Goal: Task Accomplishment & Management: Manage account settings

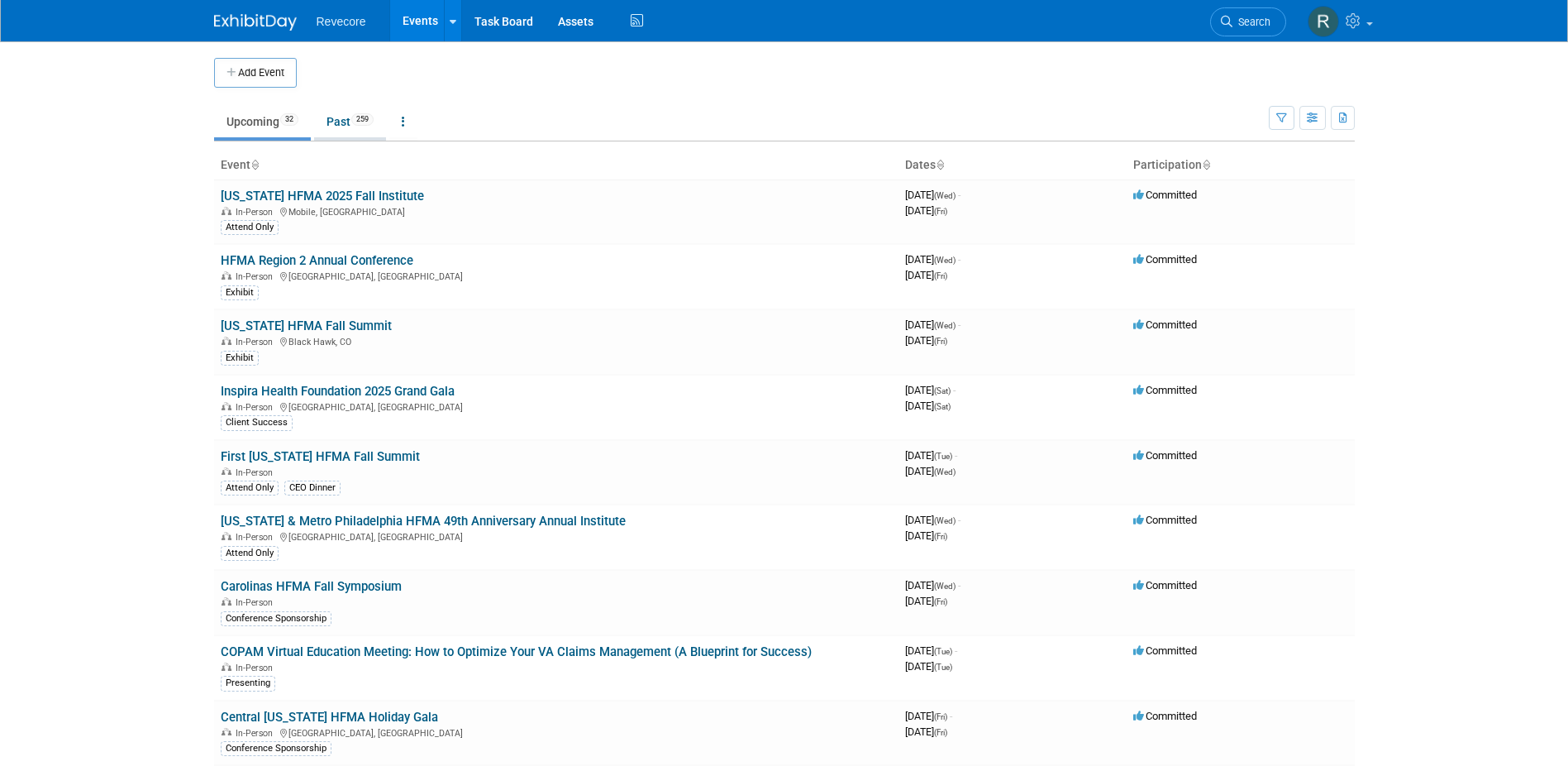
click at [336, 114] on link "Past 259" at bounding box center [350, 121] width 72 height 32
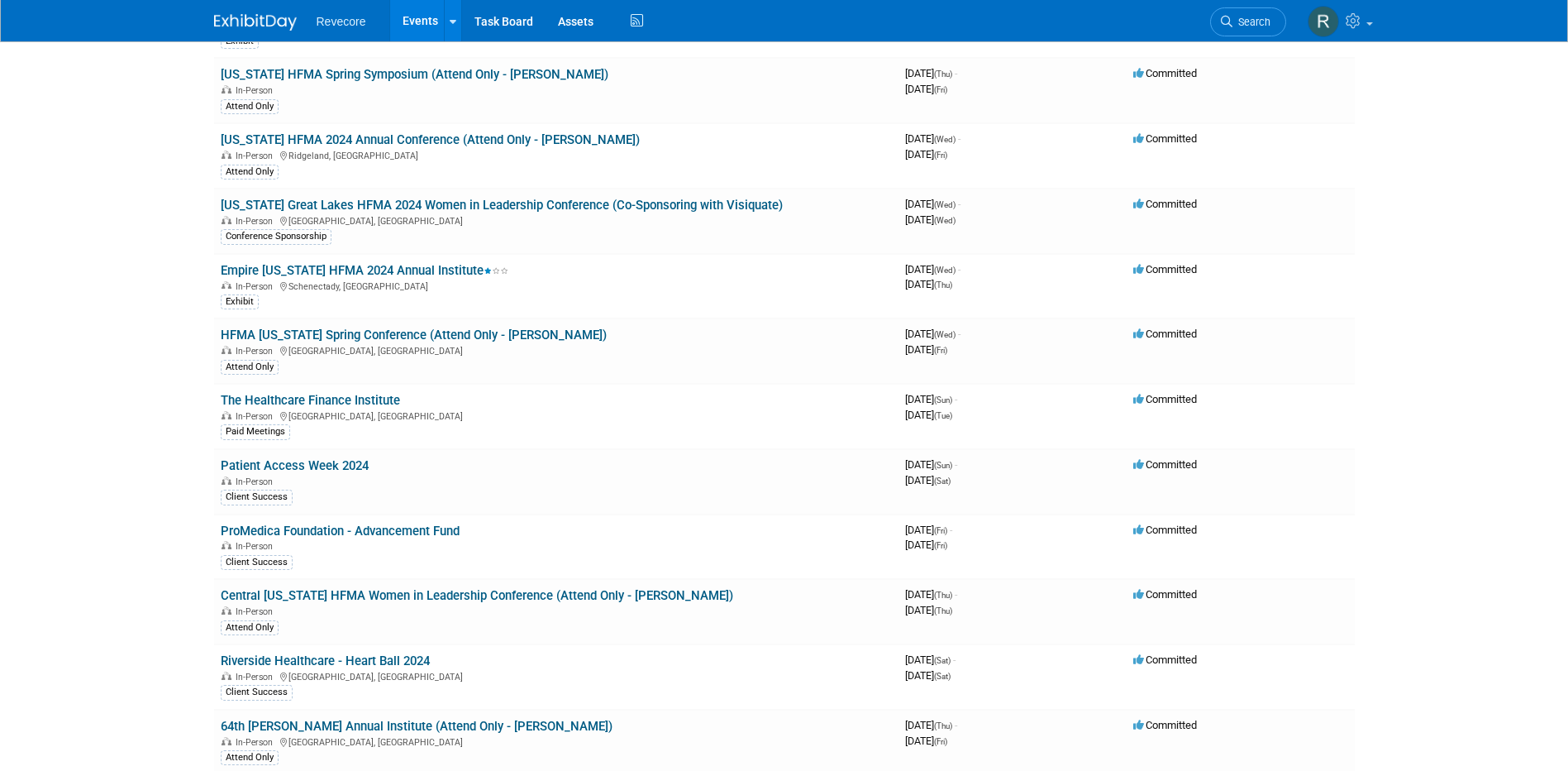
scroll to position [1894, 0]
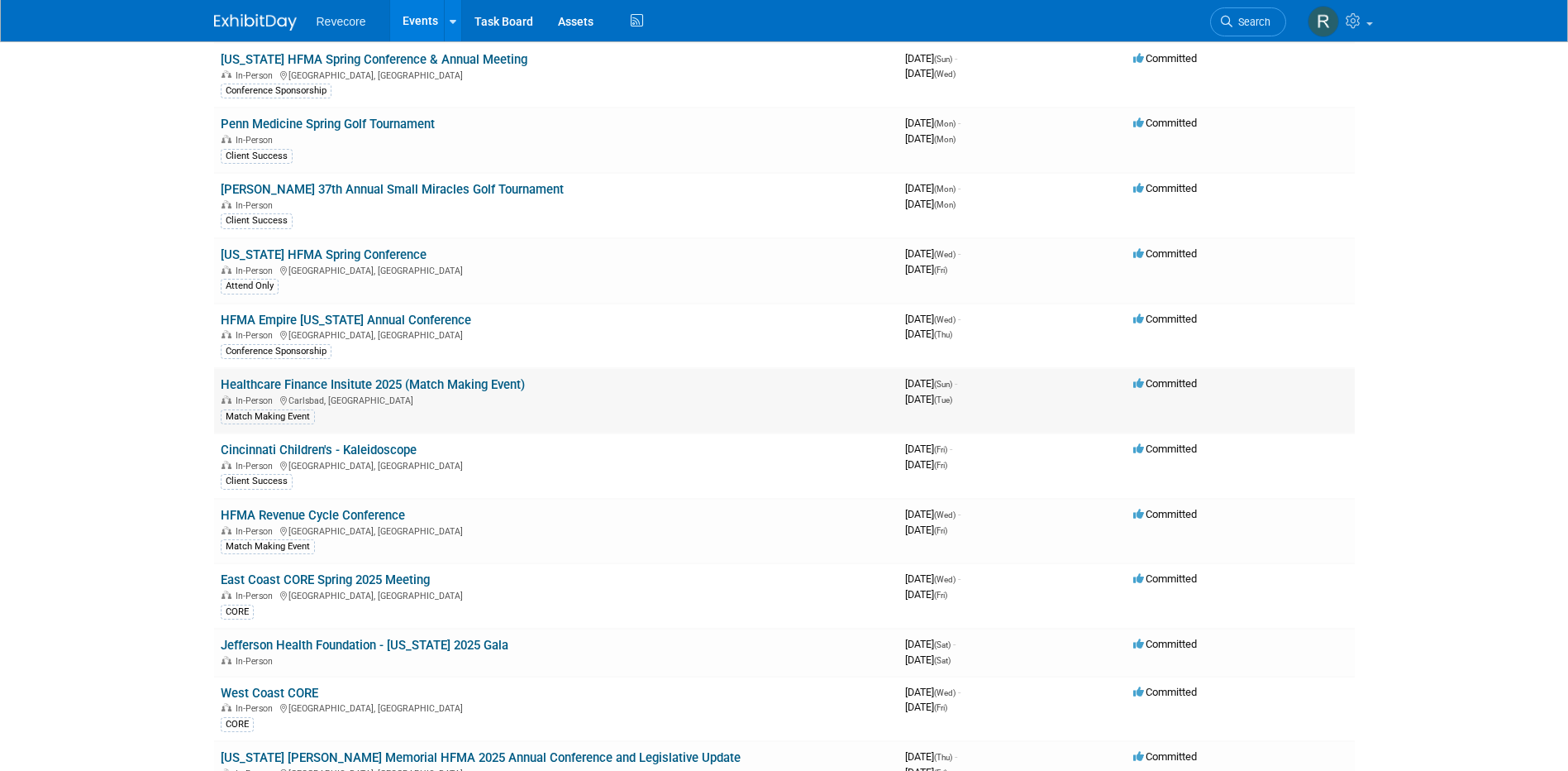
click at [478, 382] on link "Healthcare Finance Insitute 2025 (Match Making Event)" at bounding box center [373, 384] width 305 height 15
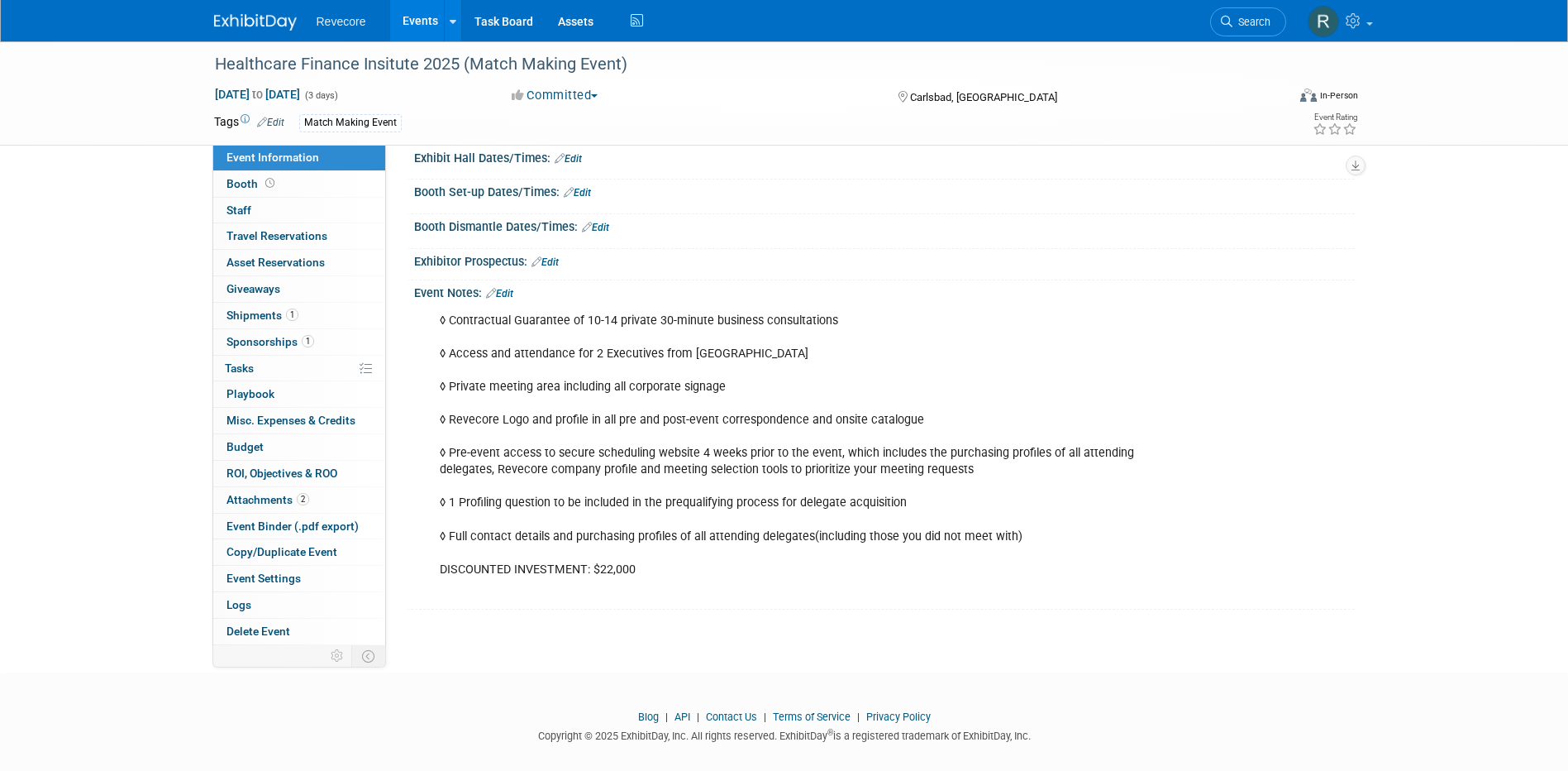
scroll to position [200, 0]
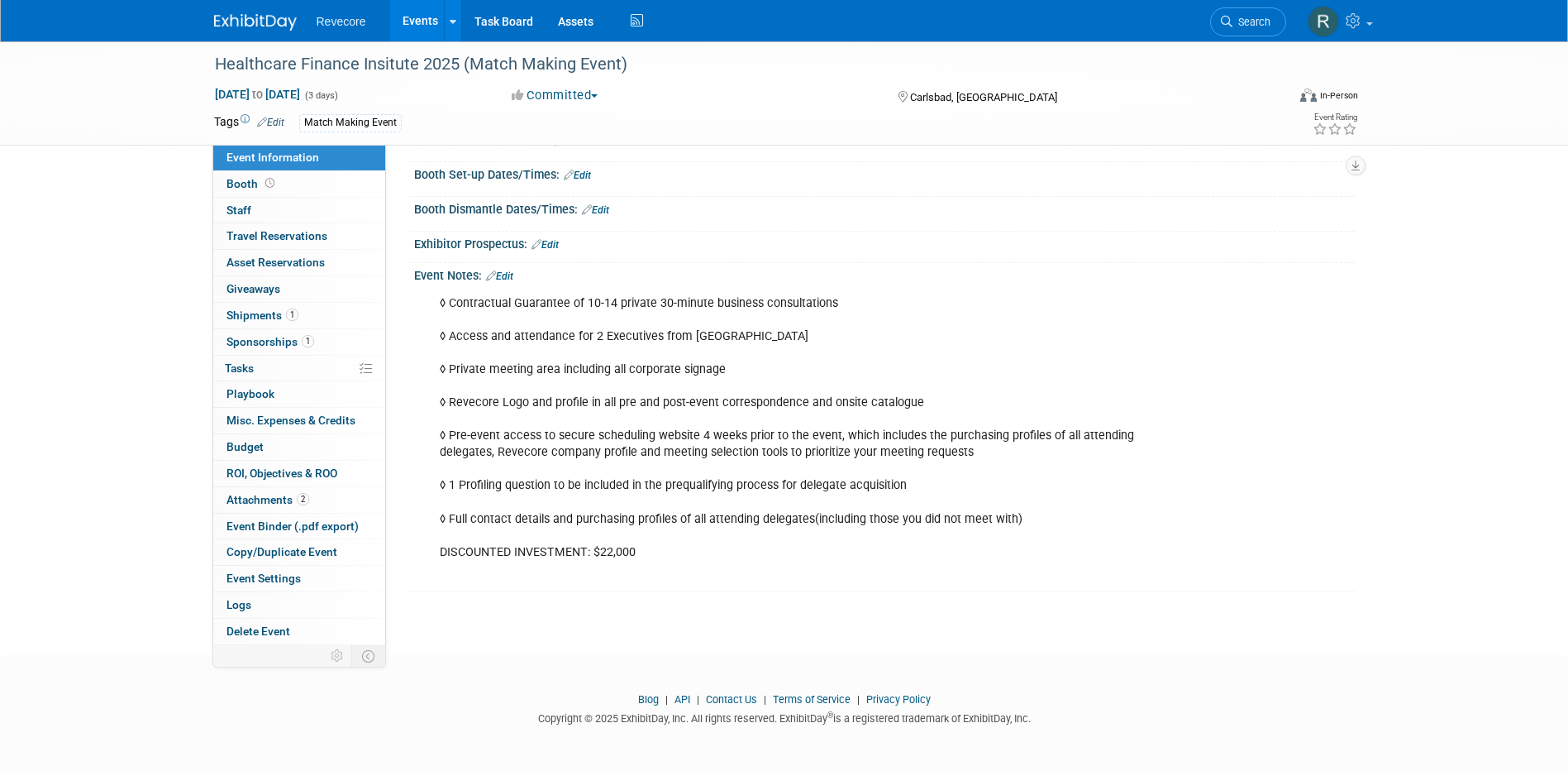
click at [505, 272] on link "Edit" at bounding box center [500, 276] width 28 height 12
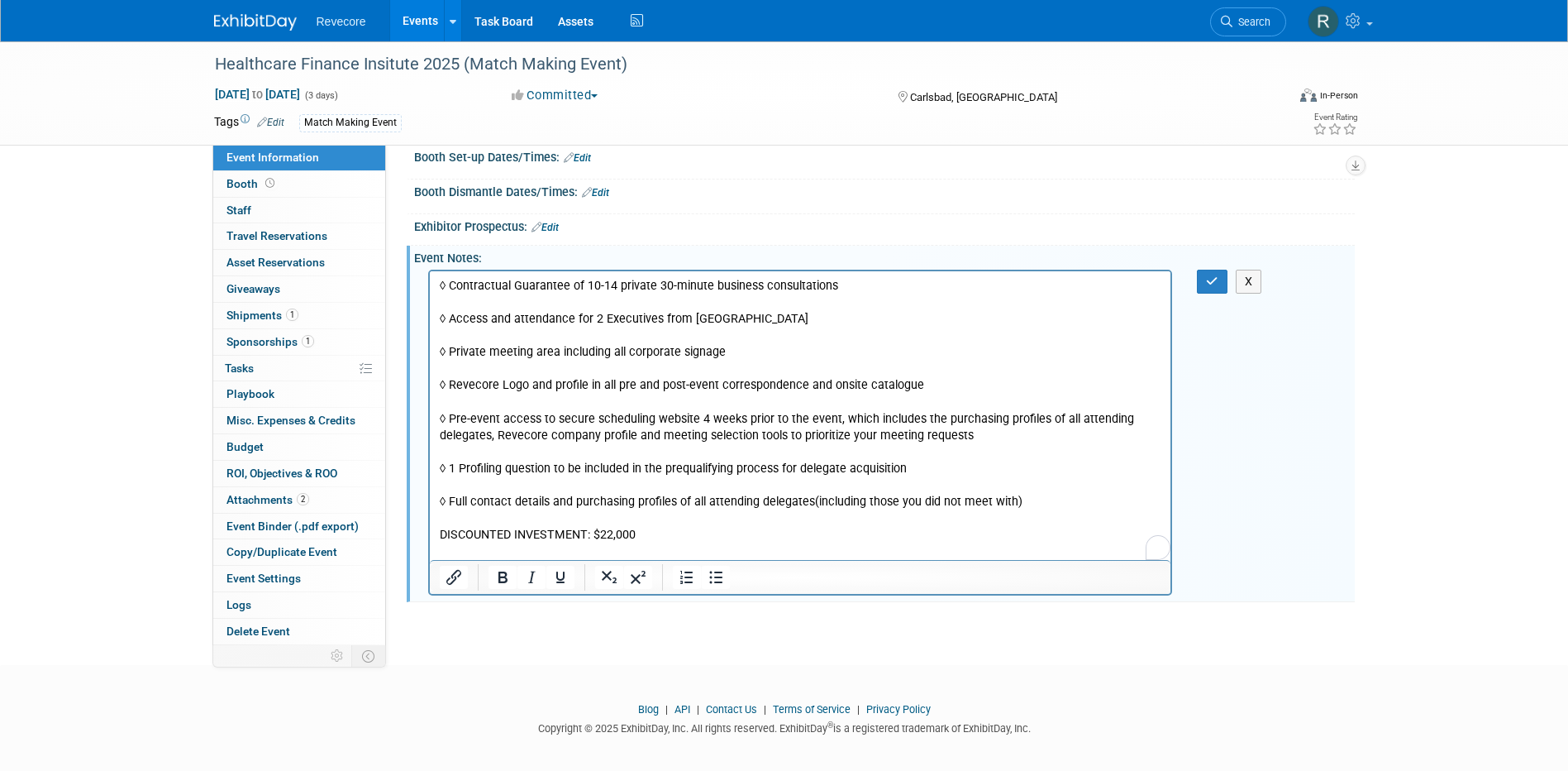
scroll to position [227, 0]
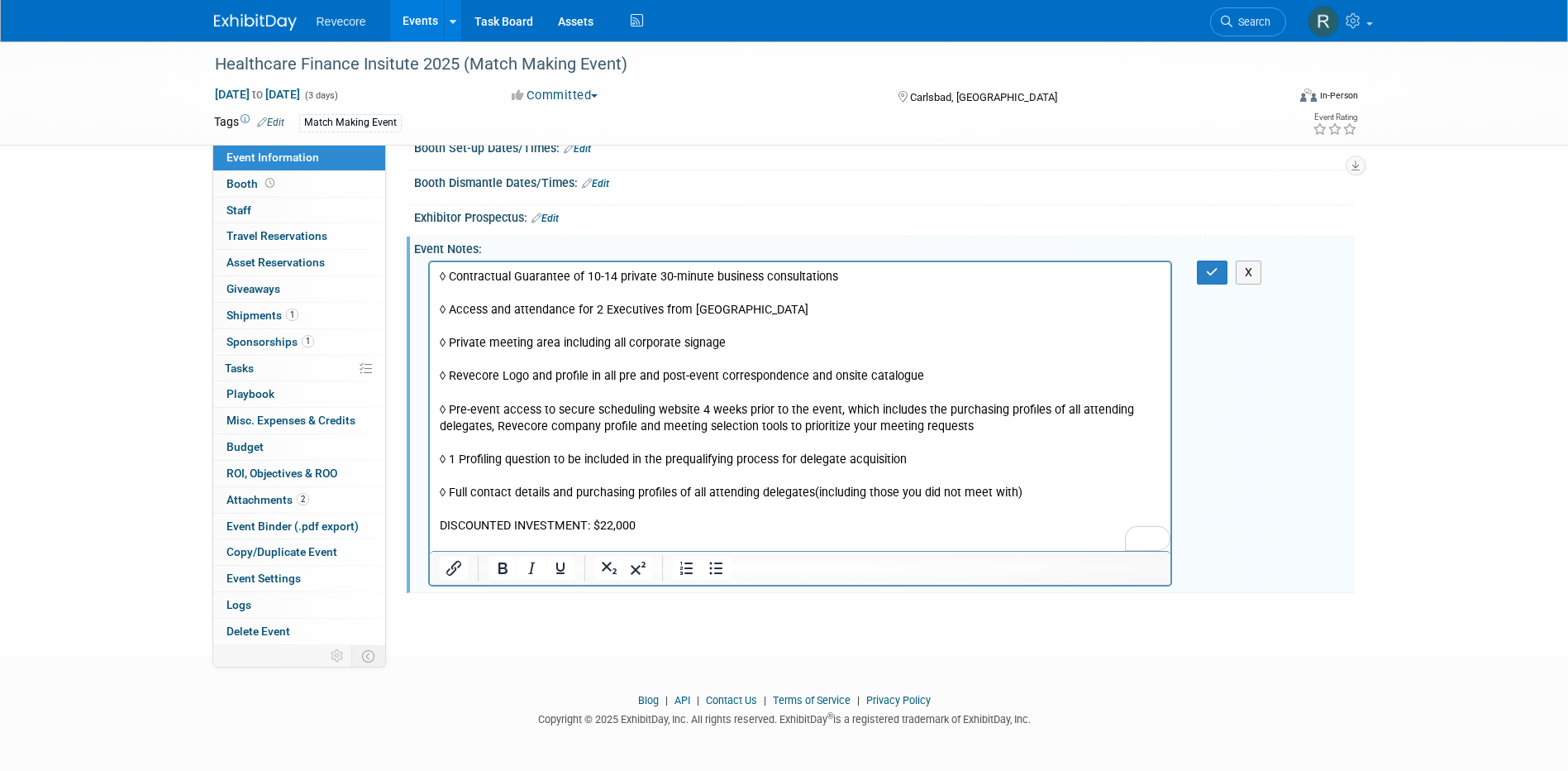
click at [684, 518] on p "◊ Contractual Guarantee of 10-14 private 30-minute business consultations ◊ Acc…" at bounding box center [800, 409] width 722 height 282
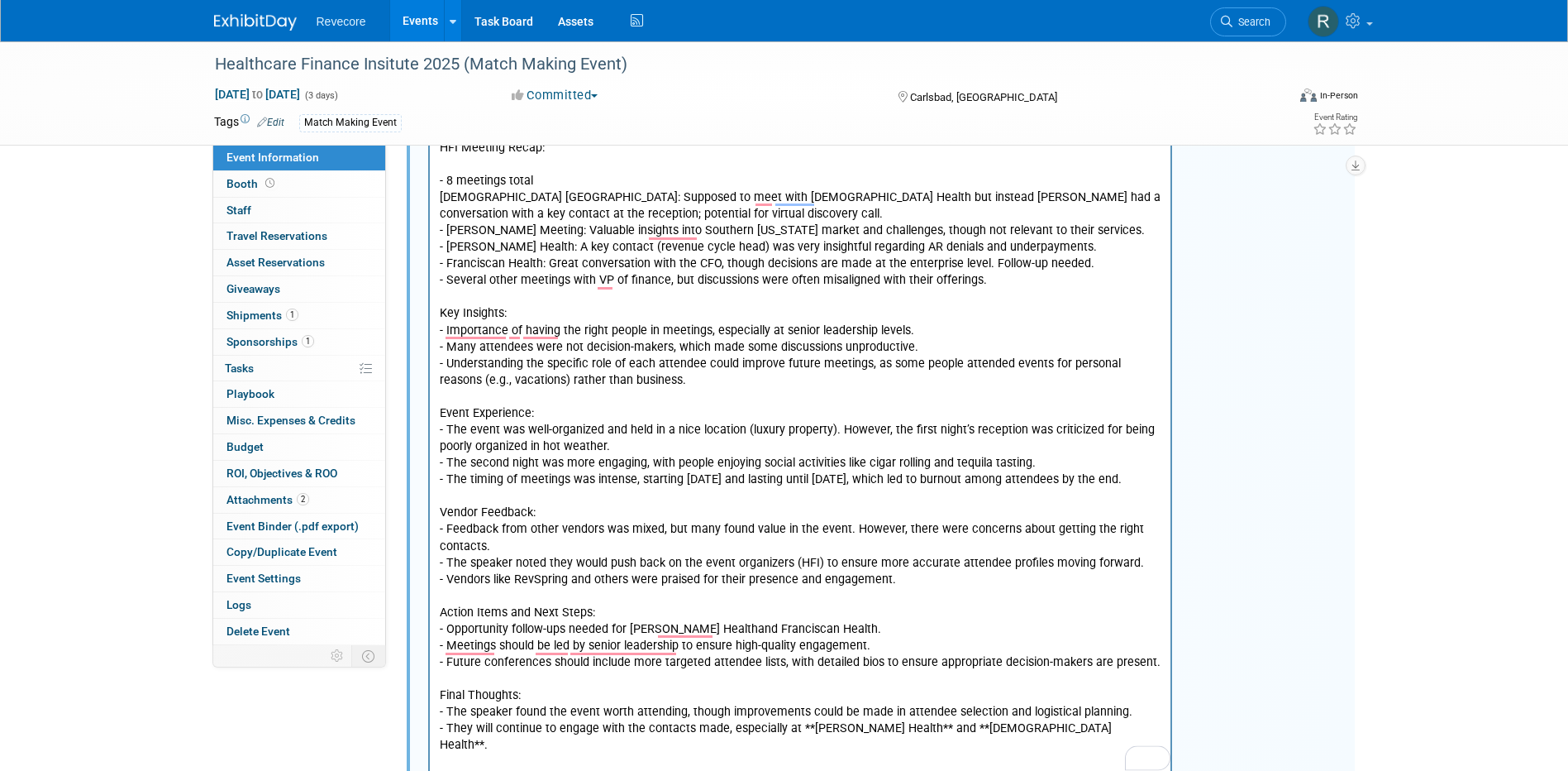
scroll to position [924, 0]
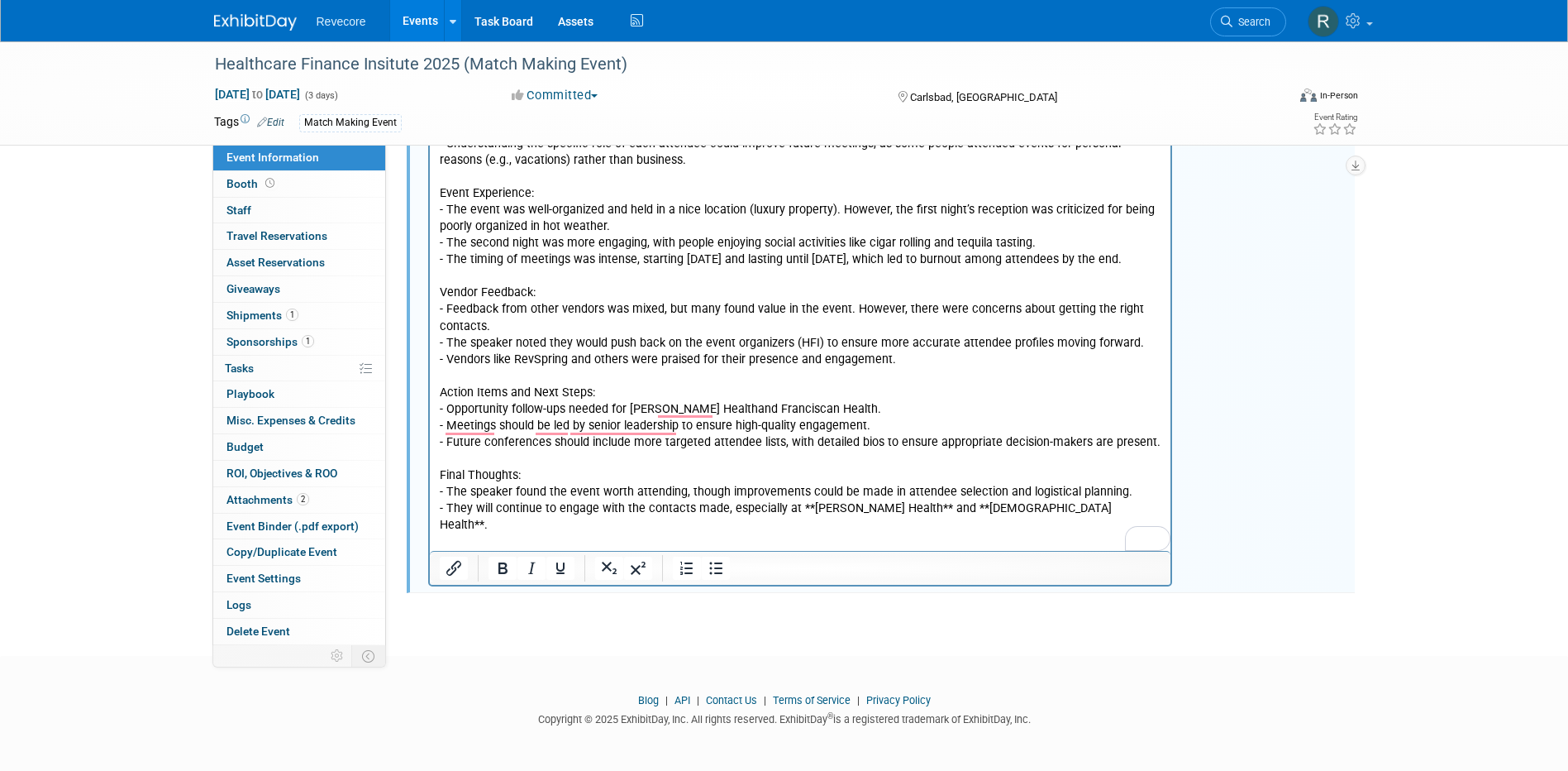
drag, startPoint x: 657, startPoint y: 631, endPoint x: 831, endPoint y: 652, distance: 175.3
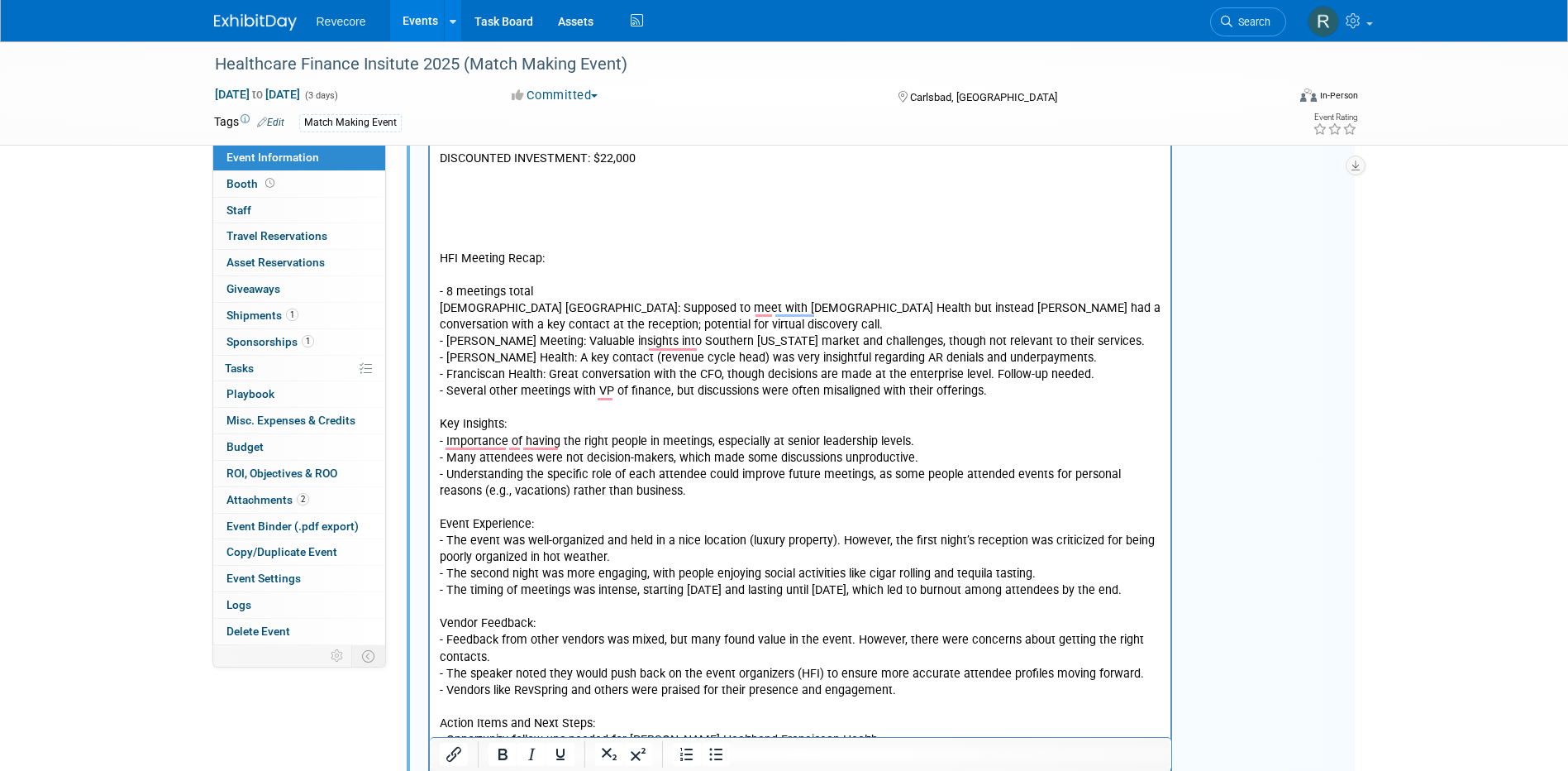
scroll to position [263, 0]
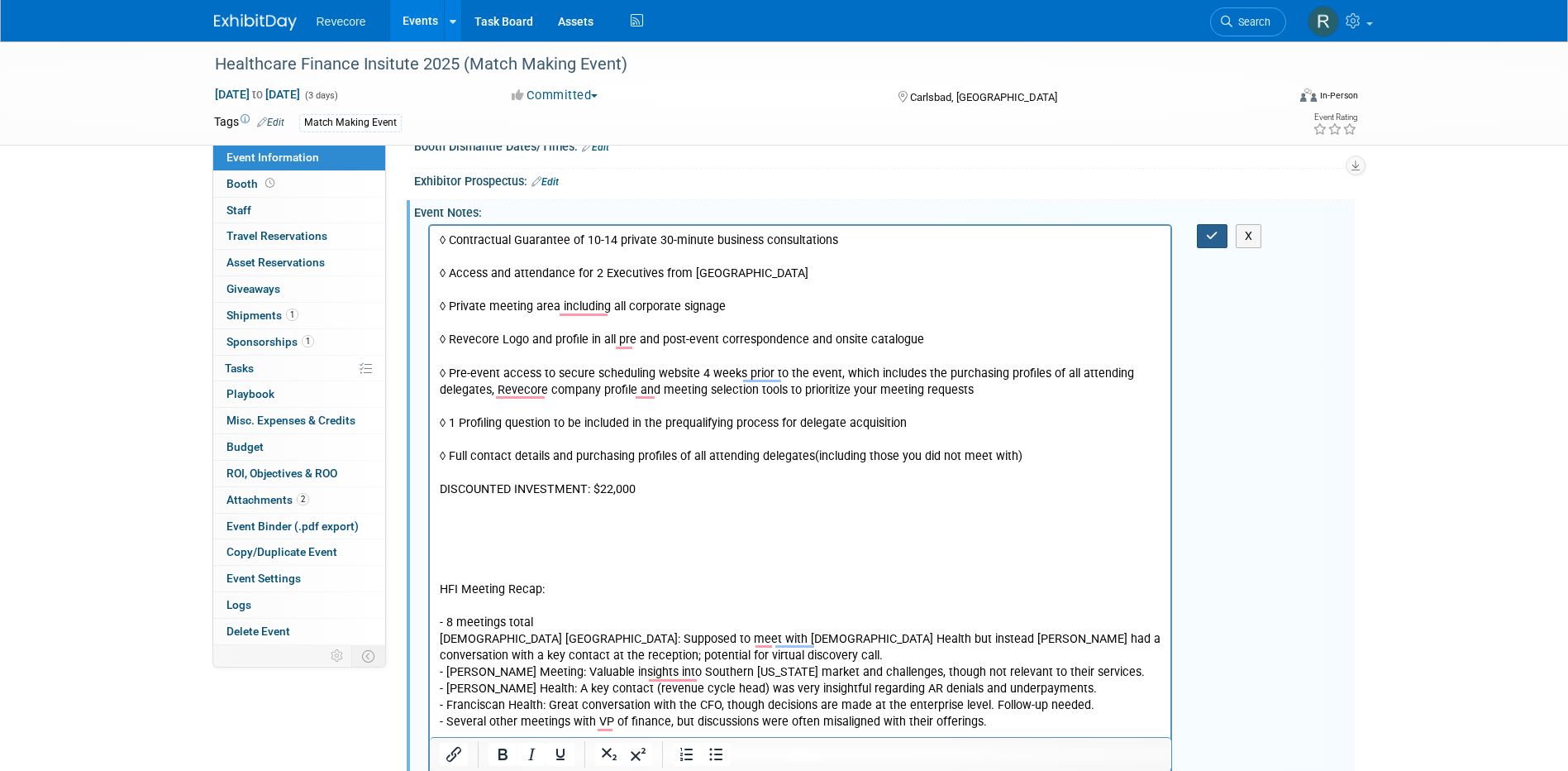
click at [1197, 238] on button "button" at bounding box center [1212, 236] width 31 height 24
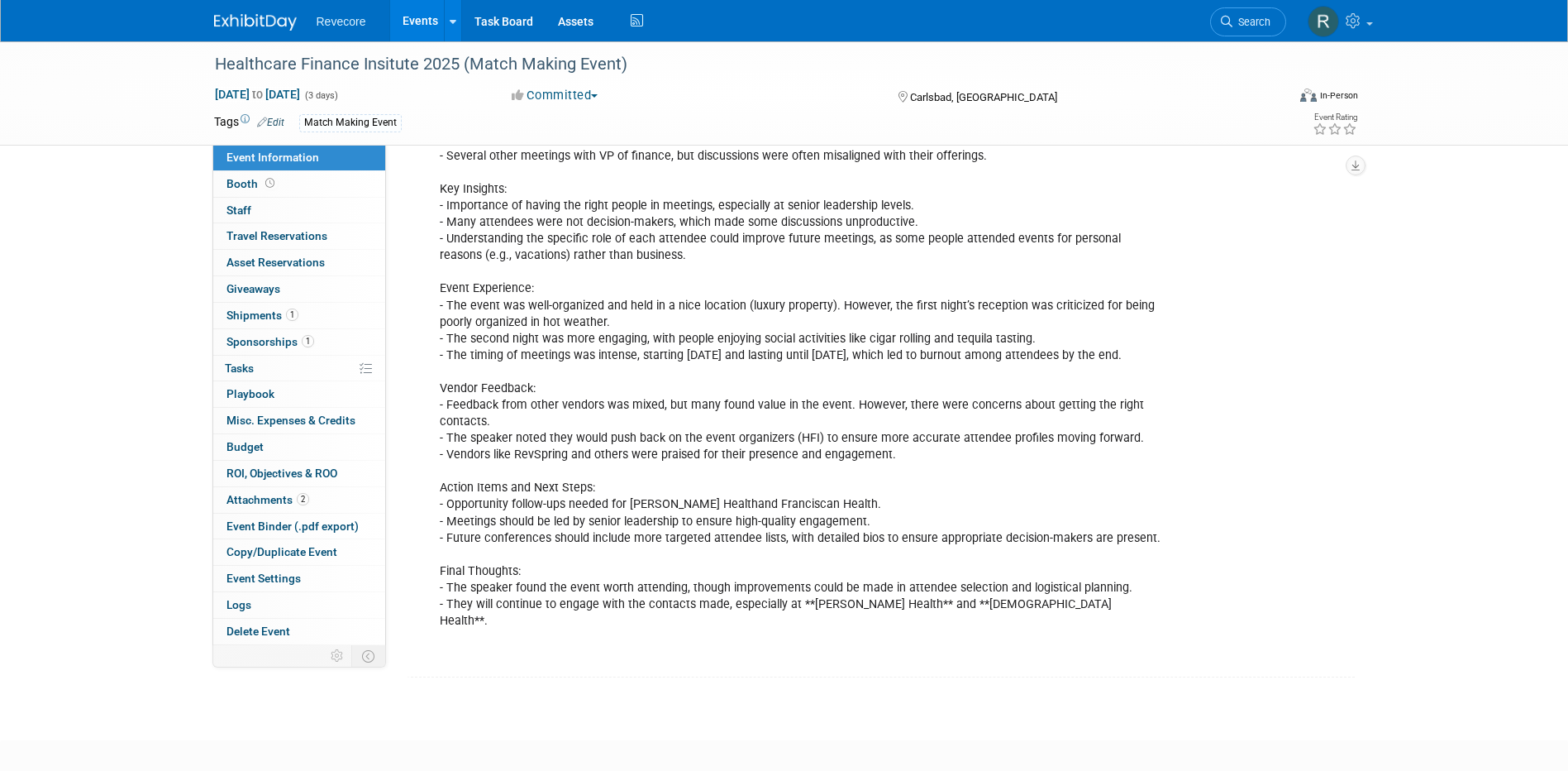
scroll to position [842, 0]
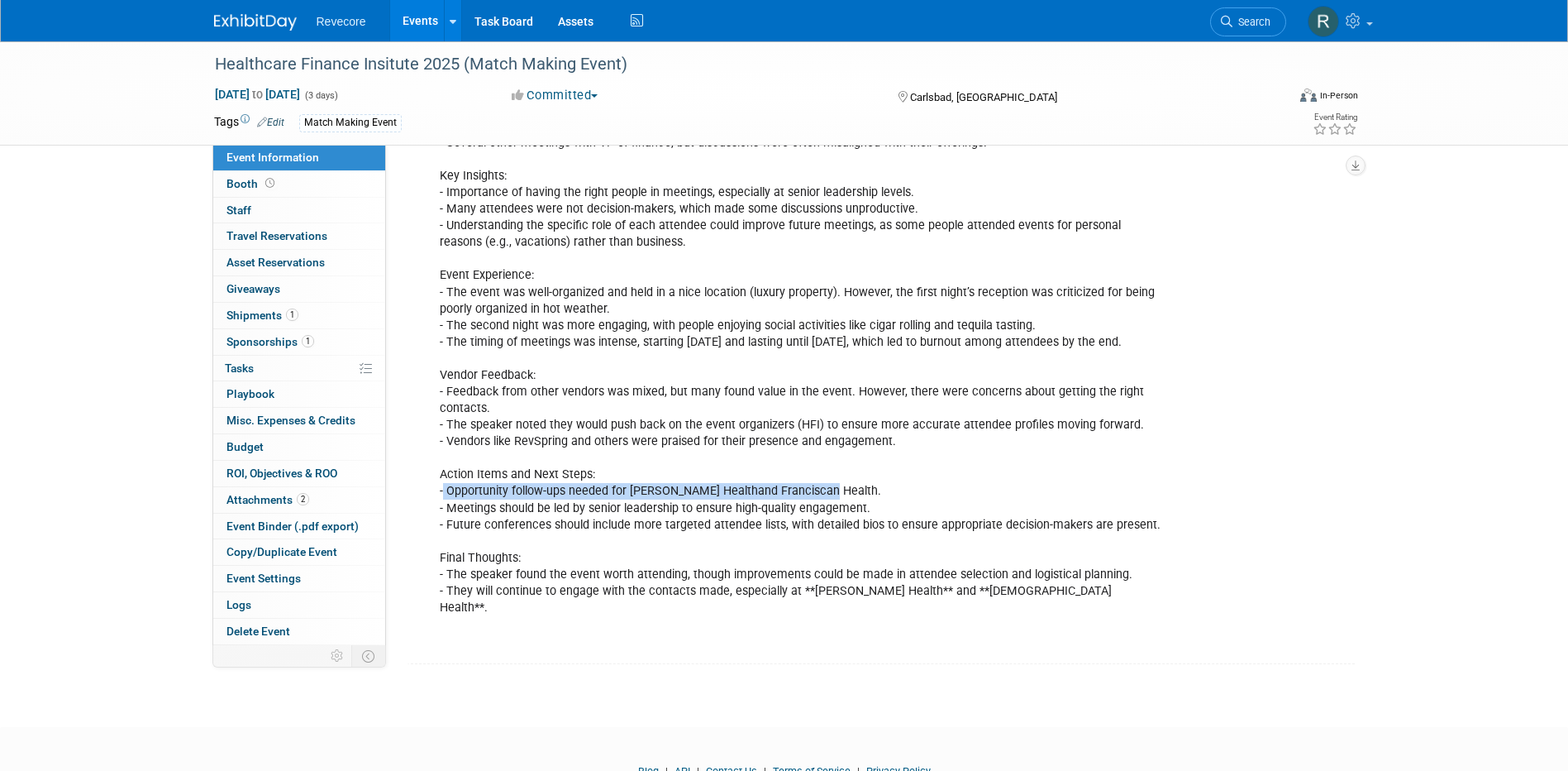
drag, startPoint x: 442, startPoint y: 491, endPoint x: 818, endPoint y: 495, distance: 376.0
click at [818, 495] on div "◊ Contractual Guarantee of 10-14 private 30-minute business consultations ◊ Acc…" at bounding box center [801, 152] width 745 height 1013
drag, startPoint x: 448, startPoint y: 512, endPoint x: 890, endPoint y: 511, distance: 442.0
click at [890, 511] on div "◊ Contractual Guarantee of 10-14 private 30-minute business consultations ◊ Acc…" at bounding box center [801, 152] width 745 height 1013
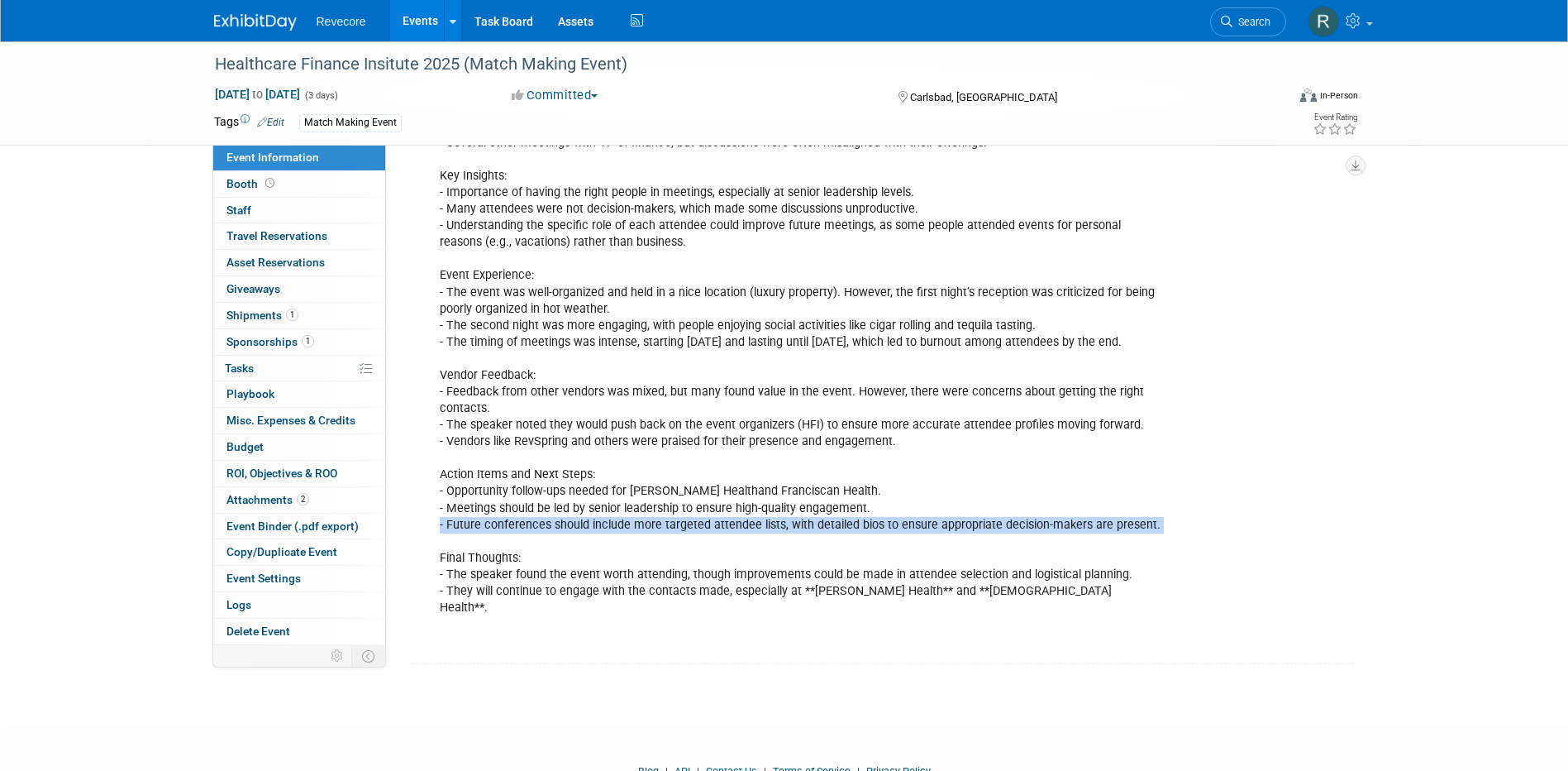
drag, startPoint x: 436, startPoint y: 522, endPoint x: 1132, endPoint y: 541, distance: 696.3
click at [1132, 541] on div "◊ Contractual Guarantee of 10-14 private 30-minute business consultations ◊ Acc…" at bounding box center [801, 152] width 745 height 1013
drag, startPoint x: 1132, startPoint y: 541, endPoint x: 890, endPoint y: 530, distance: 242.2
click at [890, 530] on div "◊ Contractual Guarantee of 10-14 private 30-minute business consultations ◊ Acc…" at bounding box center [801, 152] width 745 height 1013
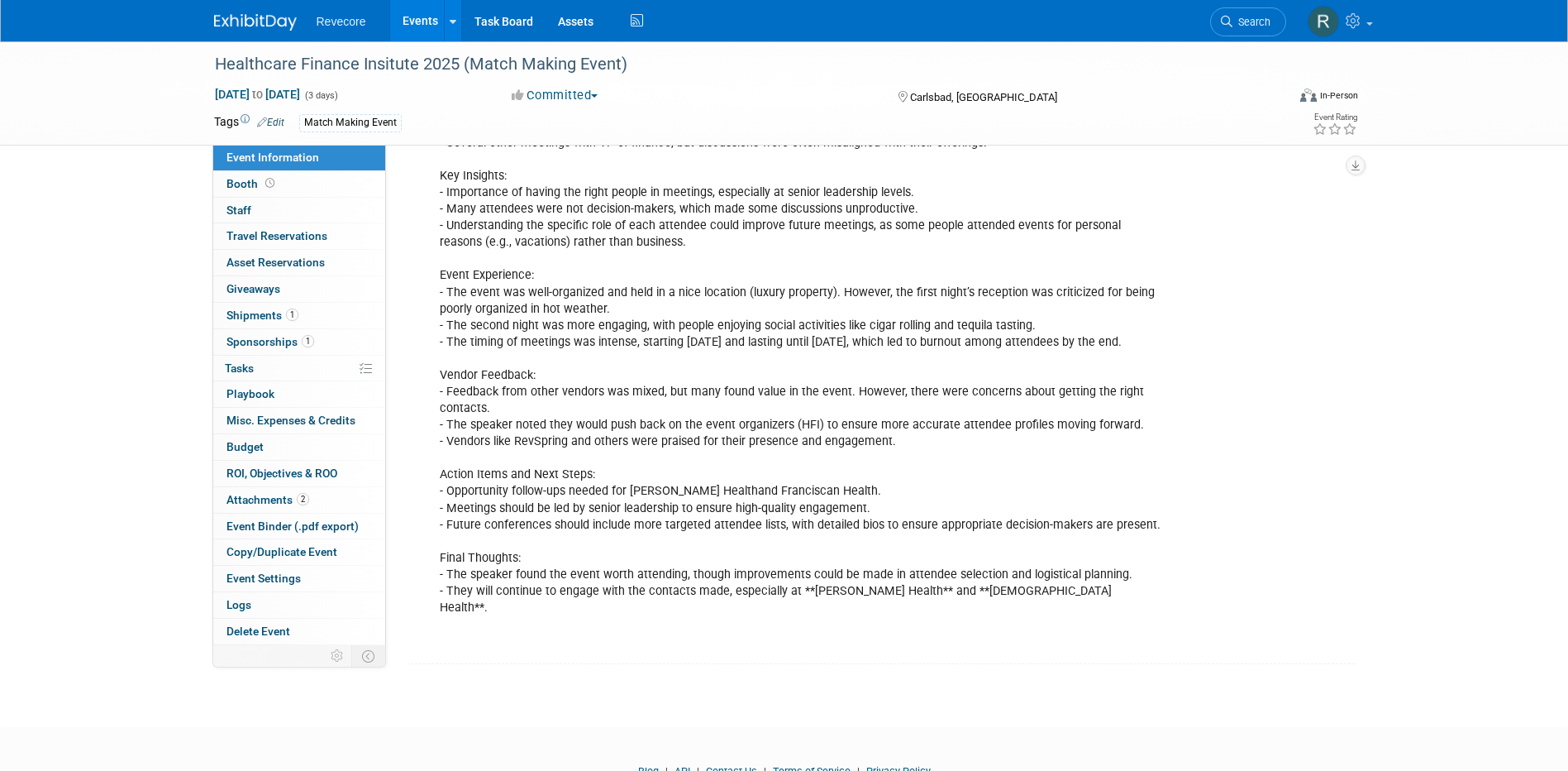
click at [908, 494] on div "◊ Contractual Guarantee of 10-14 private 30-minute business consultations ◊ Acc…" at bounding box center [801, 152] width 745 height 1013
click at [346, 539] on link "Copy/Duplicate Event" at bounding box center [299, 552] width 172 height 26
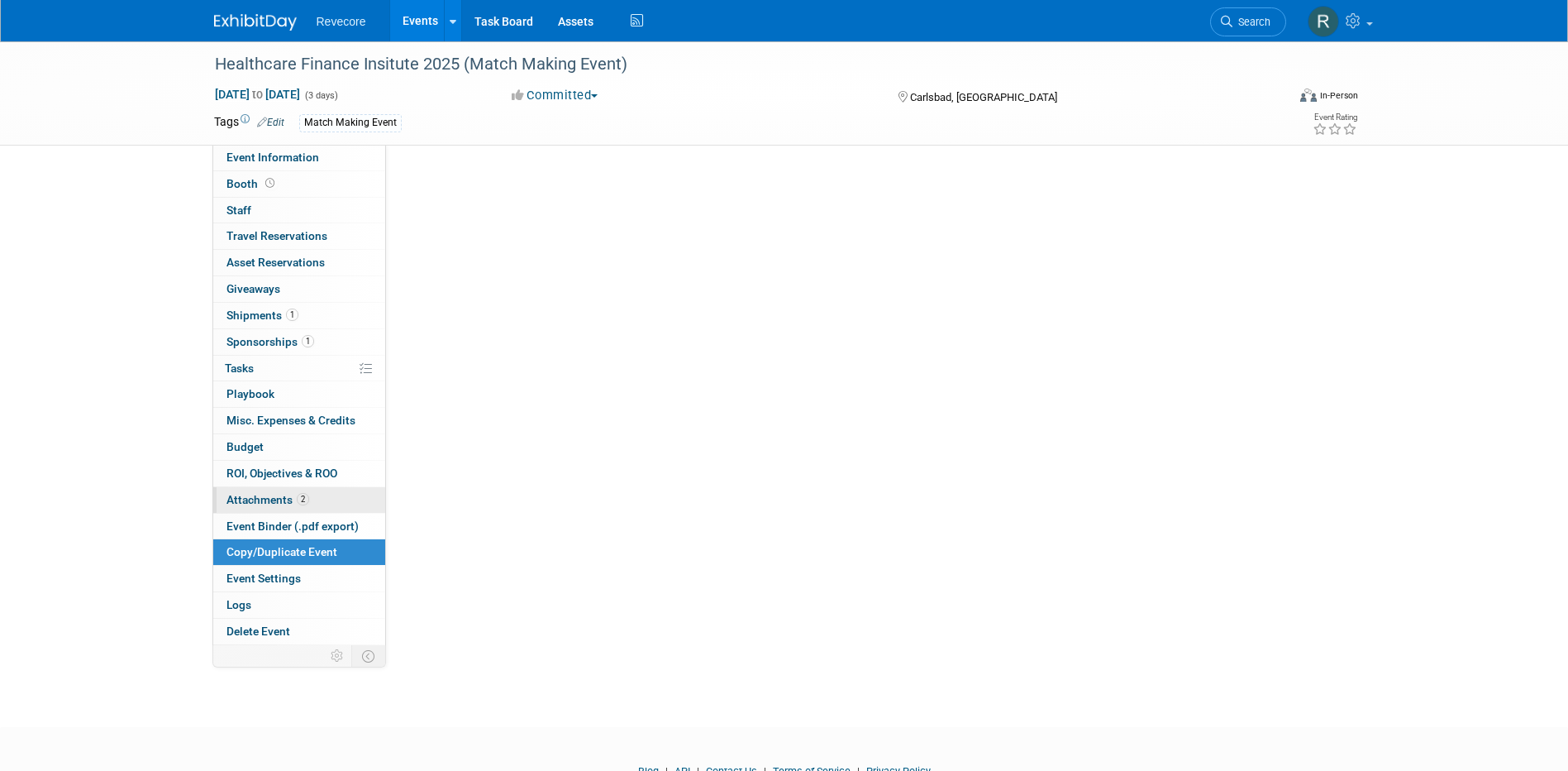
scroll to position [0, 0]
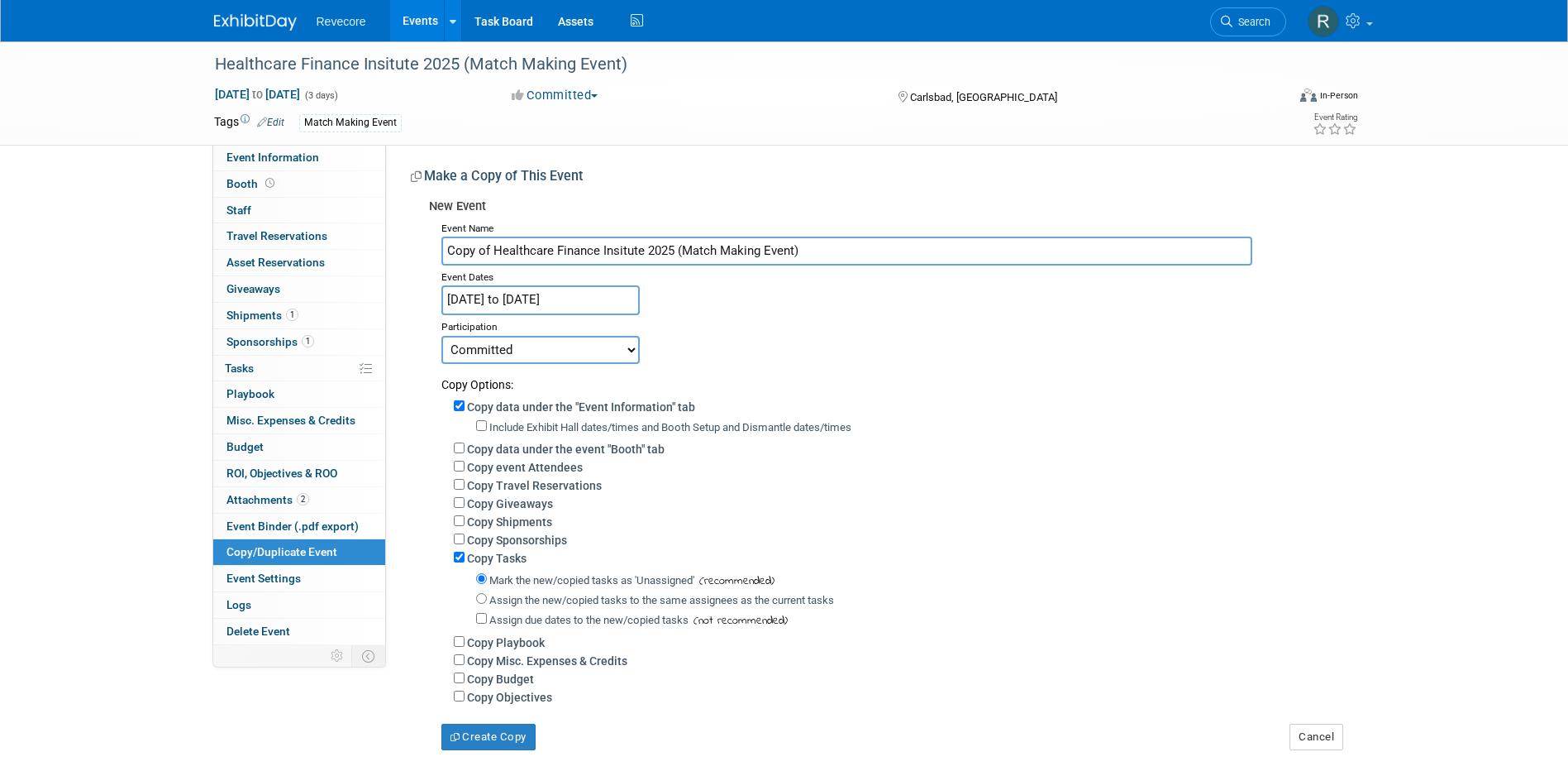
click at [356, 23] on span "Revecore" at bounding box center [341, 22] width 49 height 13
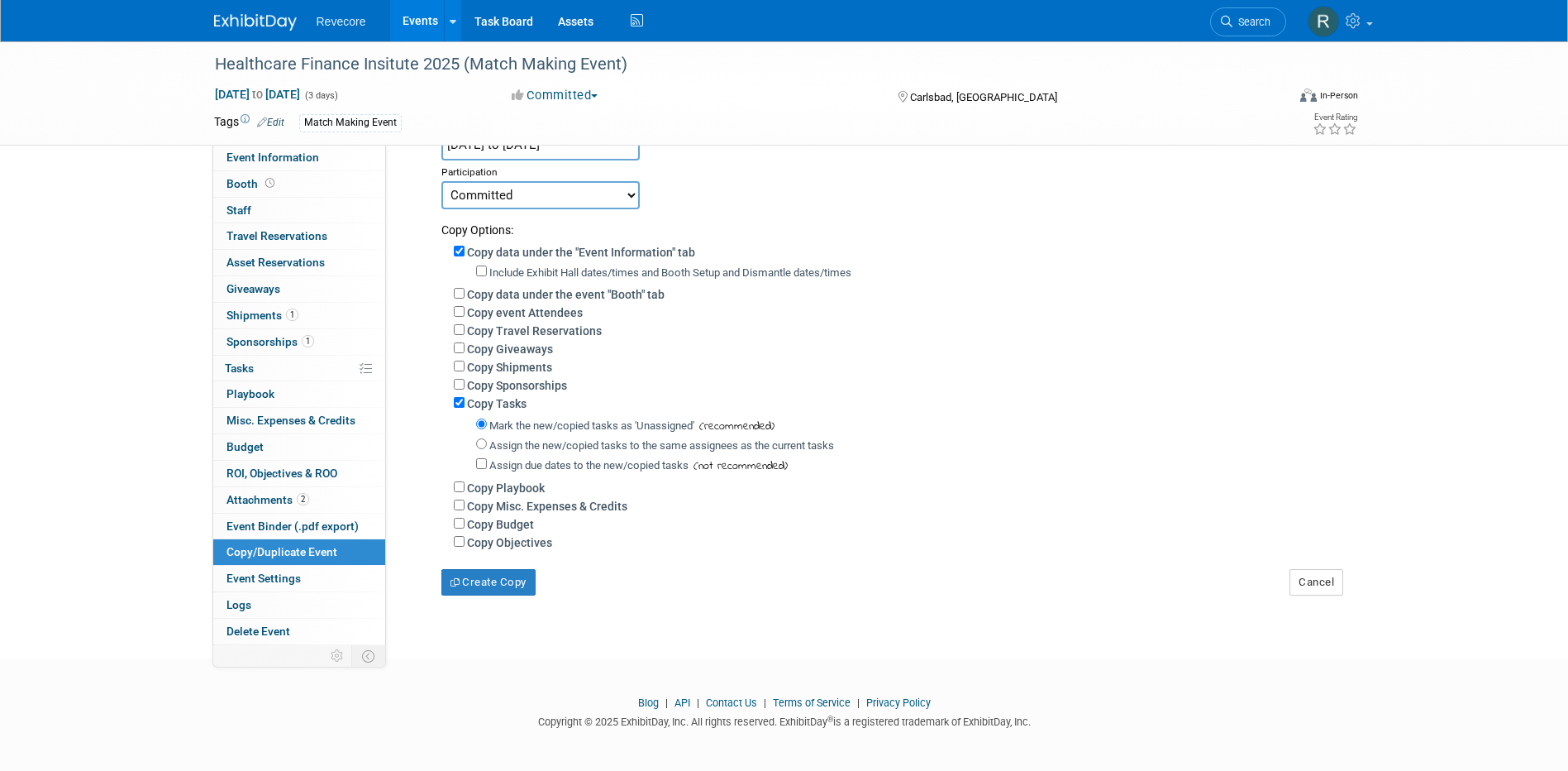
scroll to position [169, 0]
click at [1326, 580] on button "Cancel" at bounding box center [1316, 579] width 54 height 27
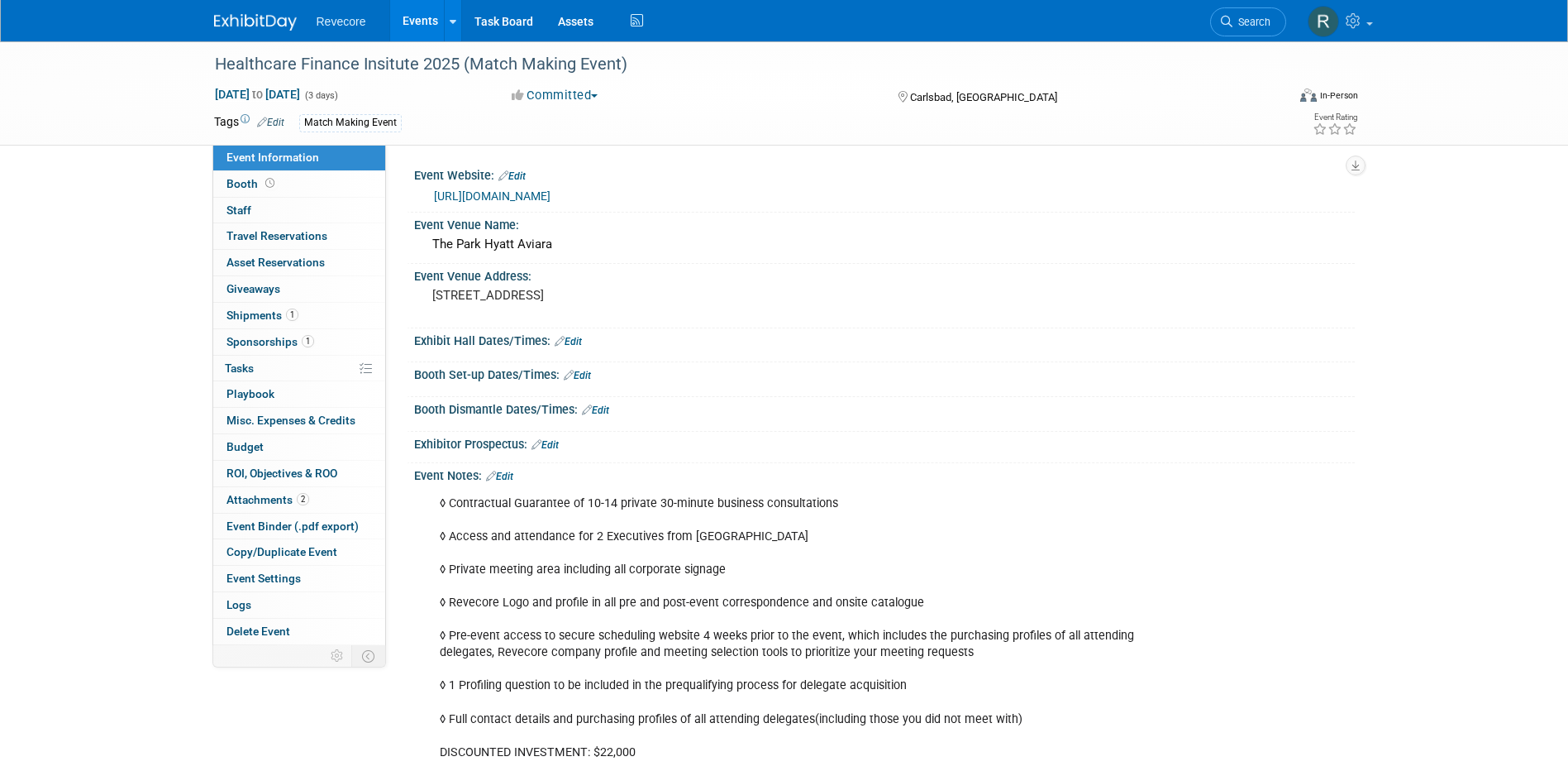
click at [422, 30] on link "Events" at bounding box center [420, 20] width 60 height 41
